Goal: Check status: Check status

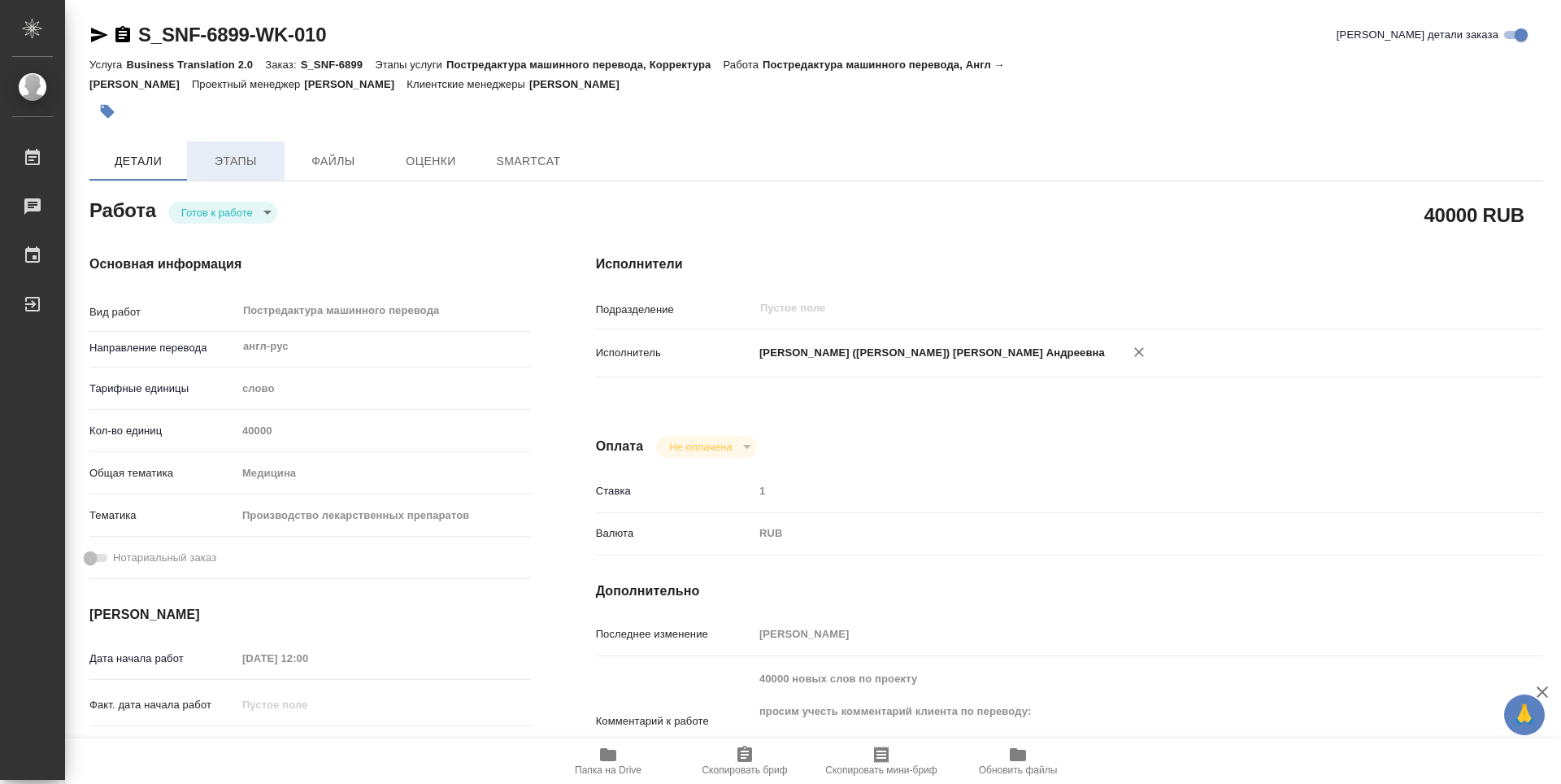
type textarea "x"
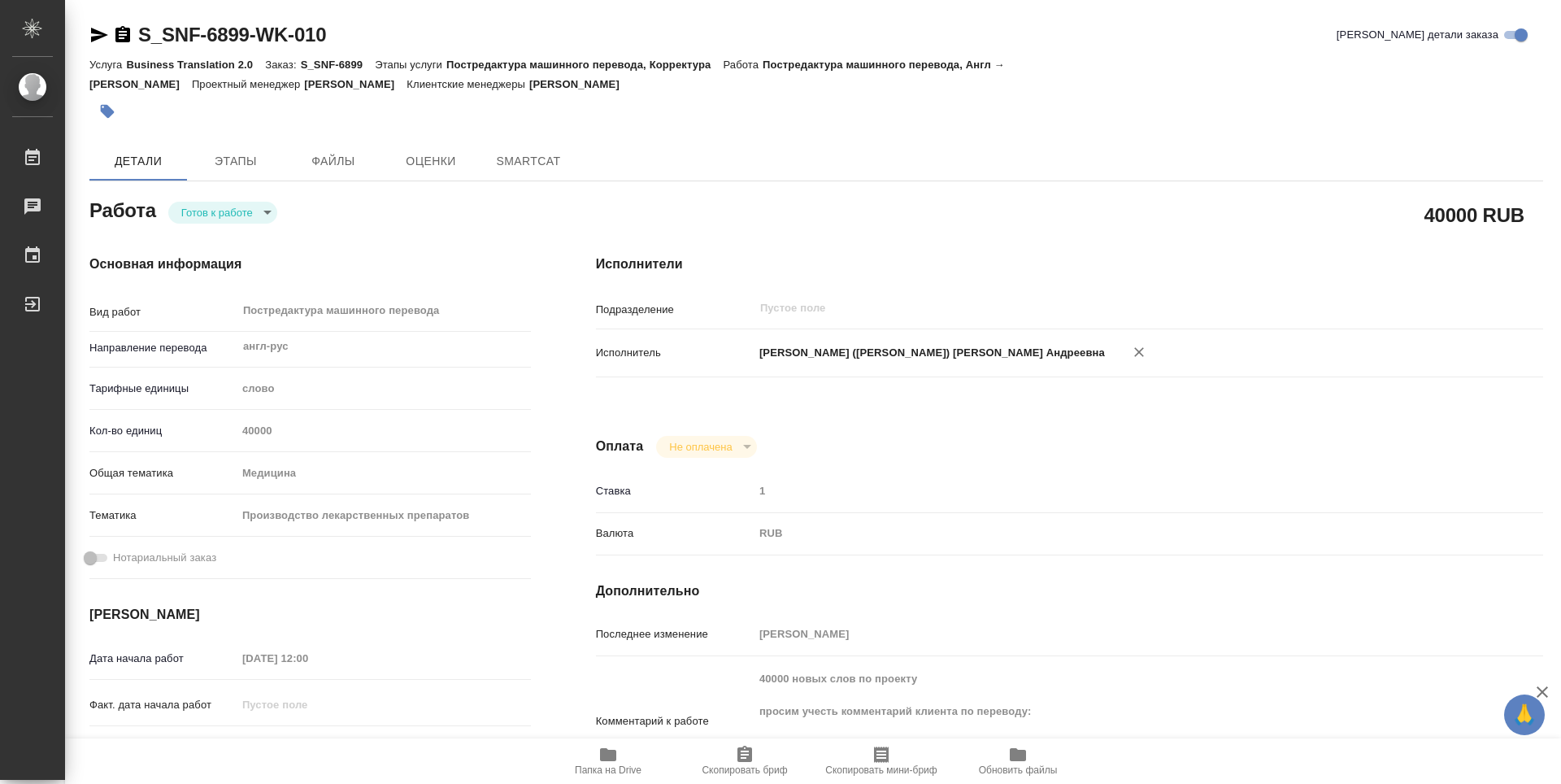
type textarea "x"
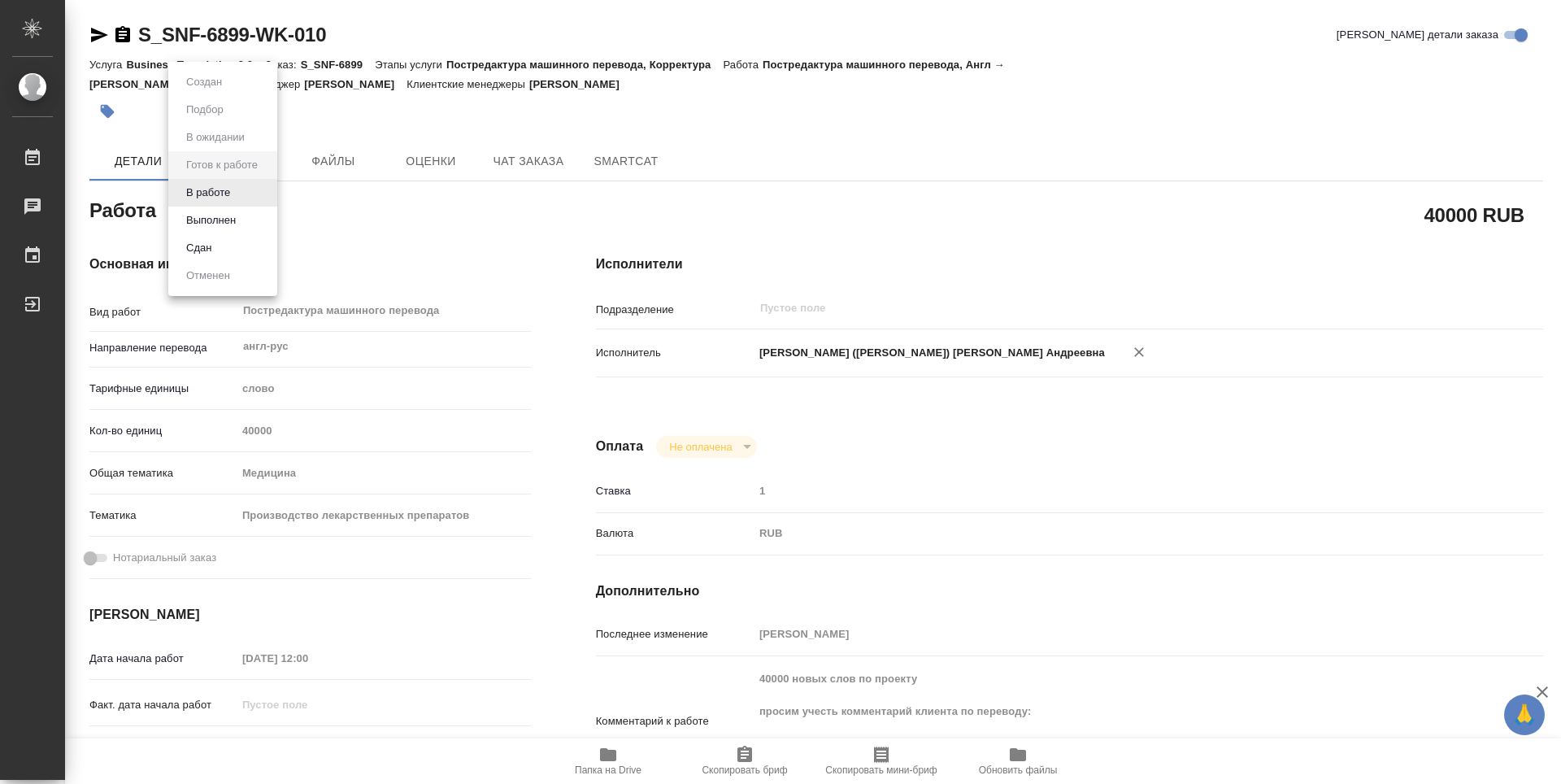
click at [271, 186] on body "🙏 .cls-1 fill:#fff; AWATERA [PERSON_NAME] Чаты График Выйти S_SNF-6899-WK-010 К…" at bounding box center [780, 392] width 1561 height 784
type textarea "x"
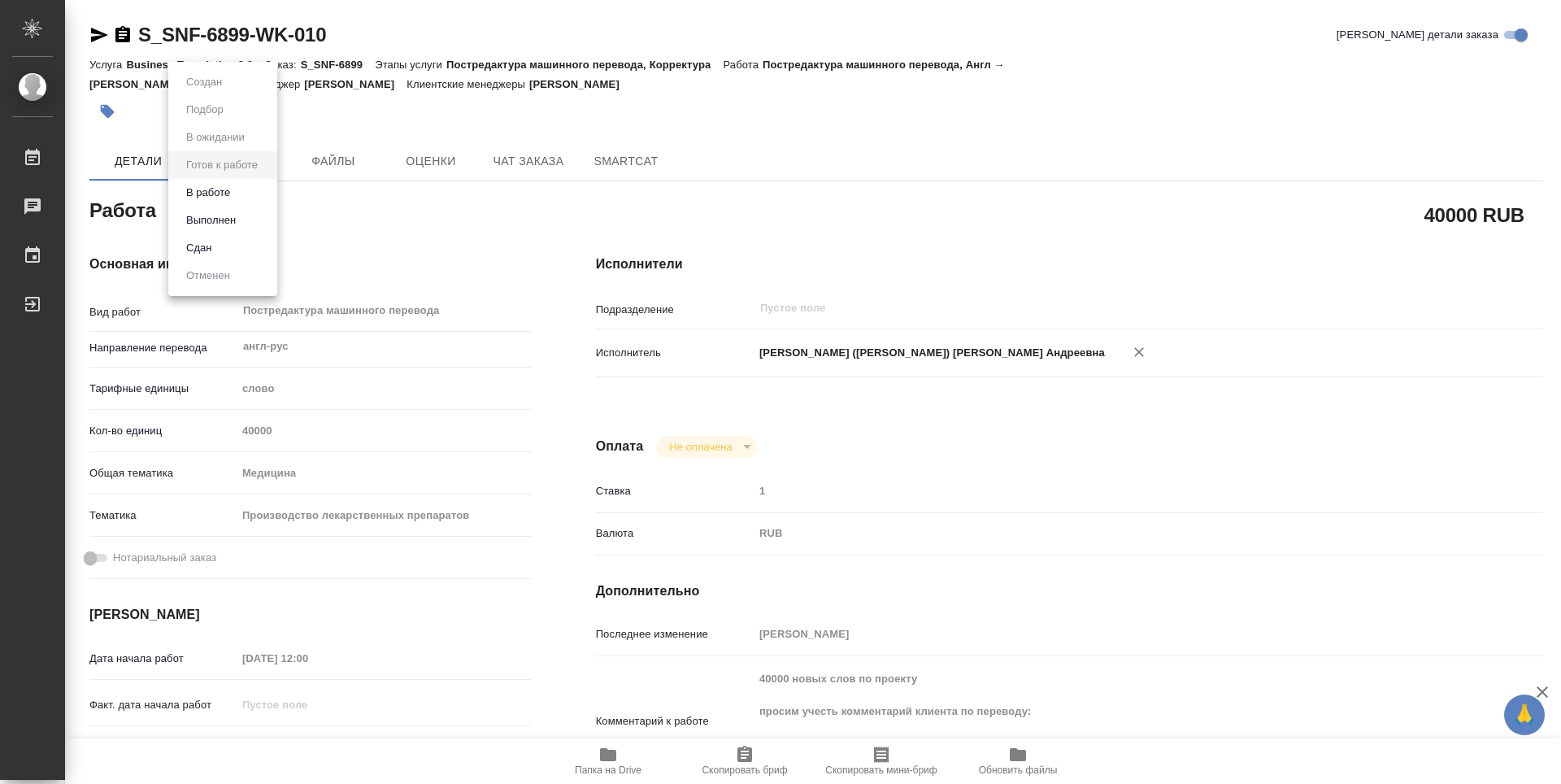
type textarea "x"
click at [255, 211] on li "Выполнен" at bounding box center [223, 220] width 109 height 28
type textarea "x"
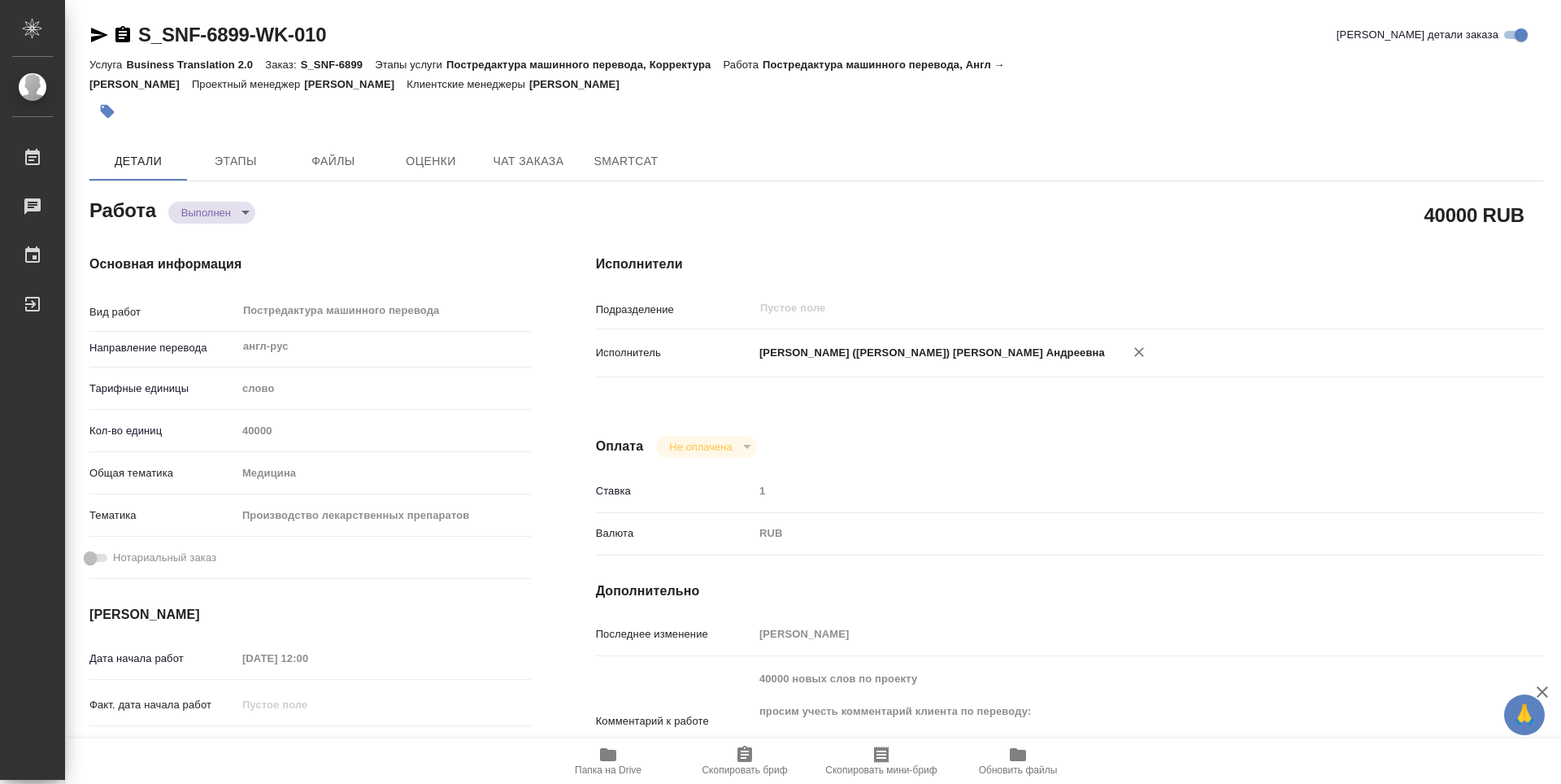
type textarea "x"
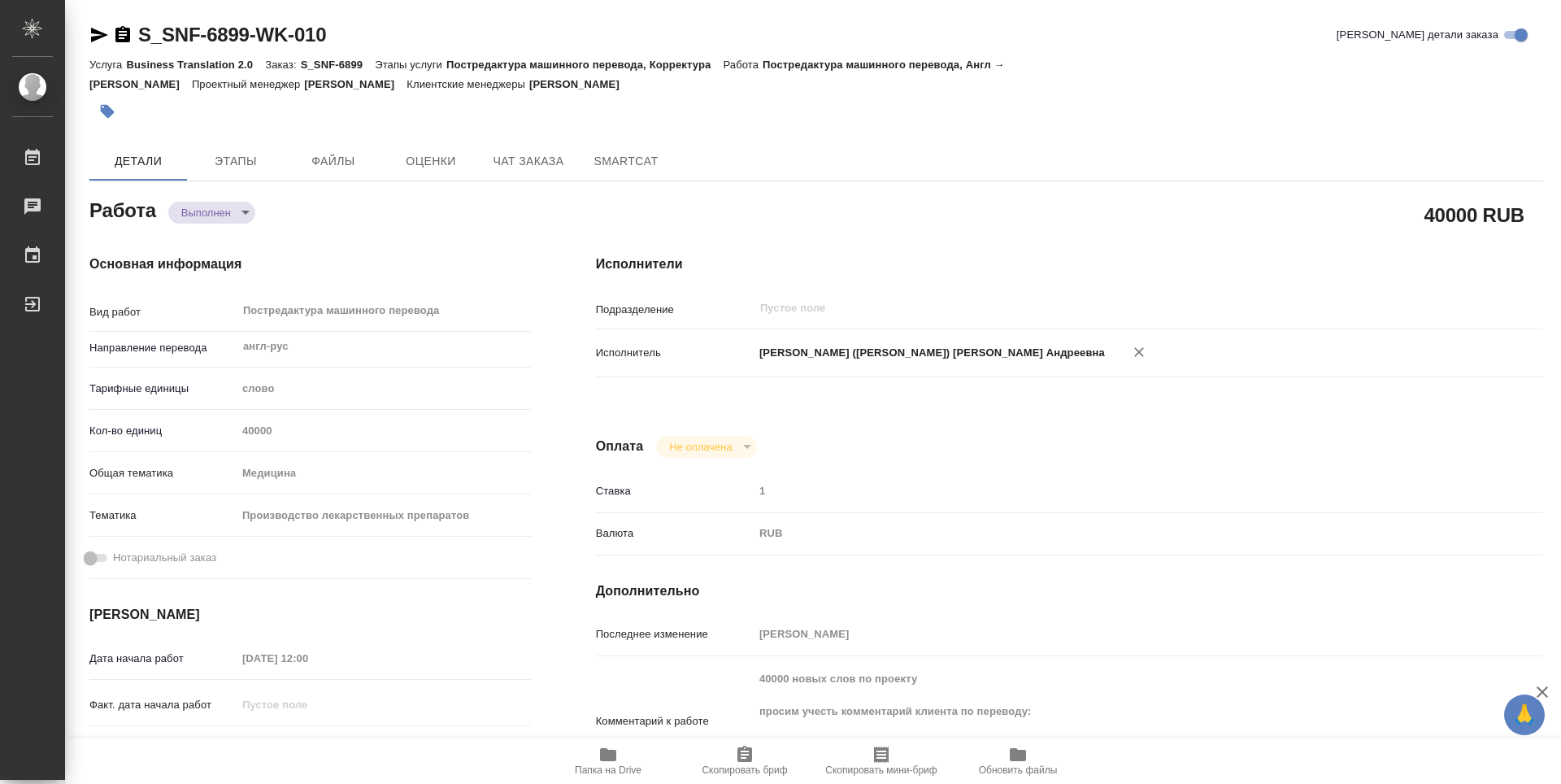
type textarea "x"
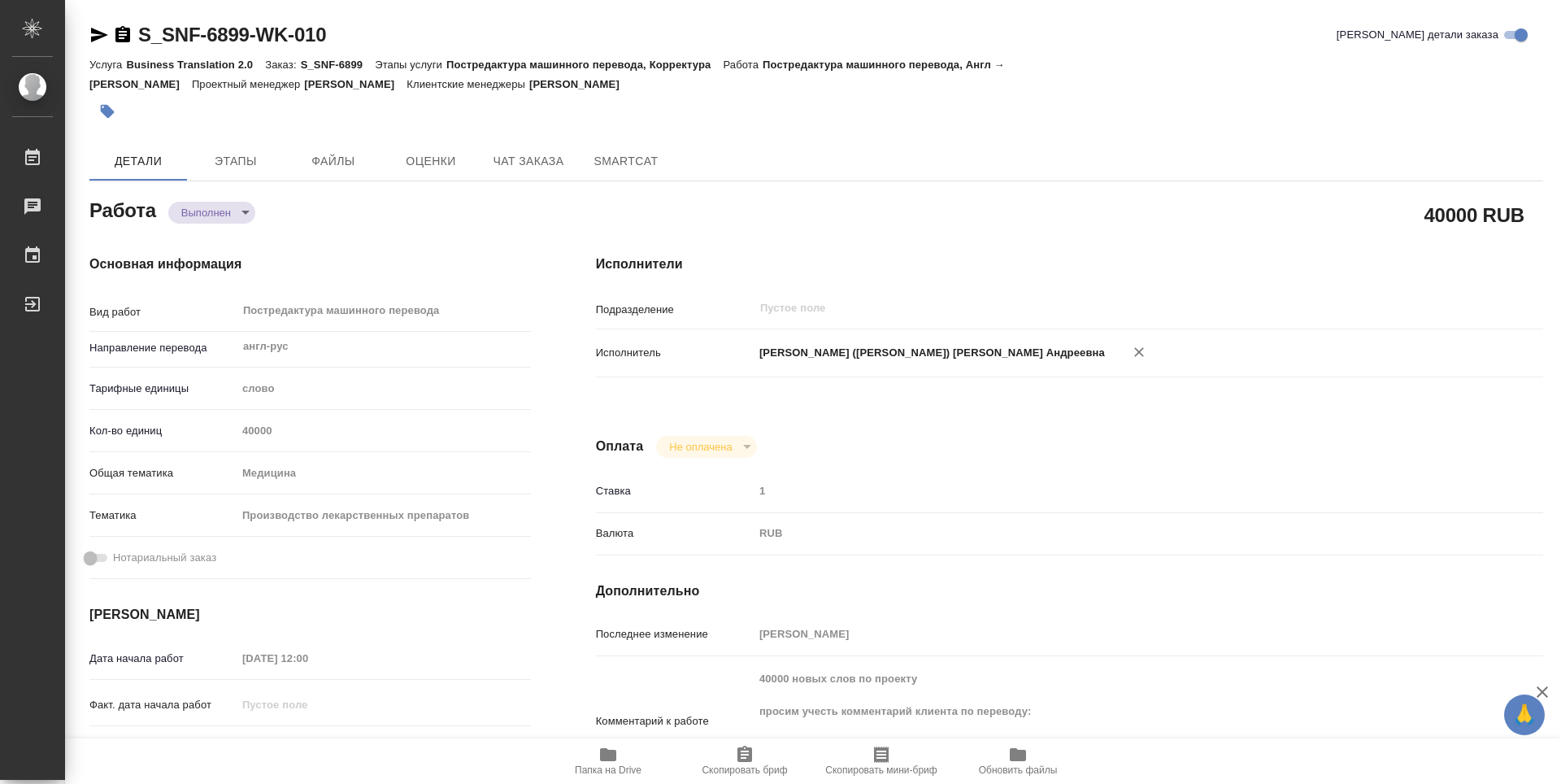
type textarea "x"
